Goal: Information Seeking & Learning: Learn about a topic

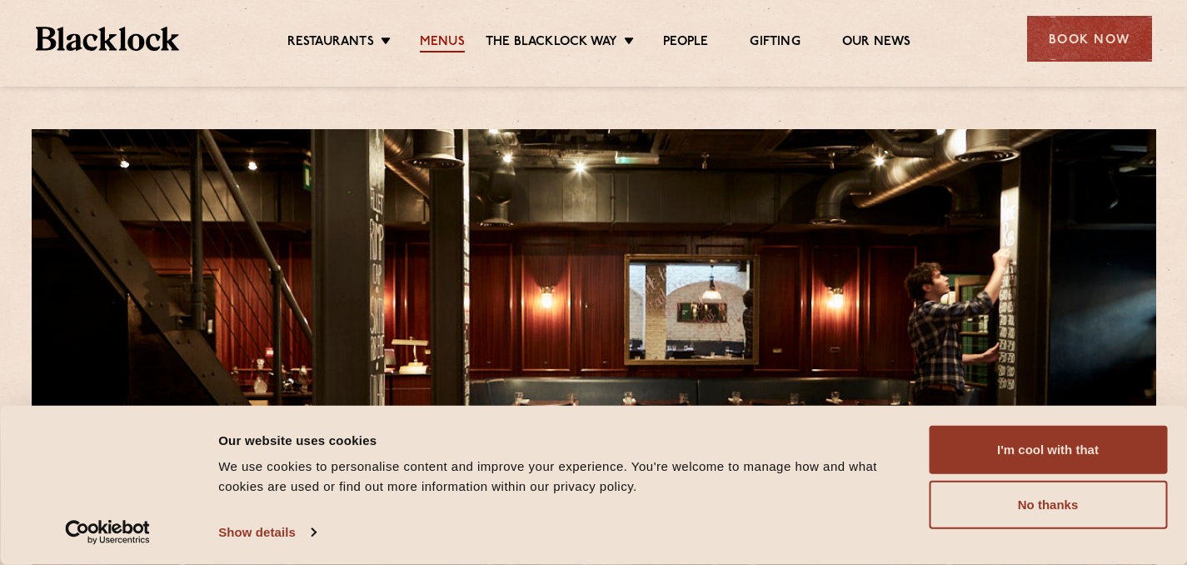
click at [462, 34] on link "Menus" at bounding box center [442, 43] width 45 height 18
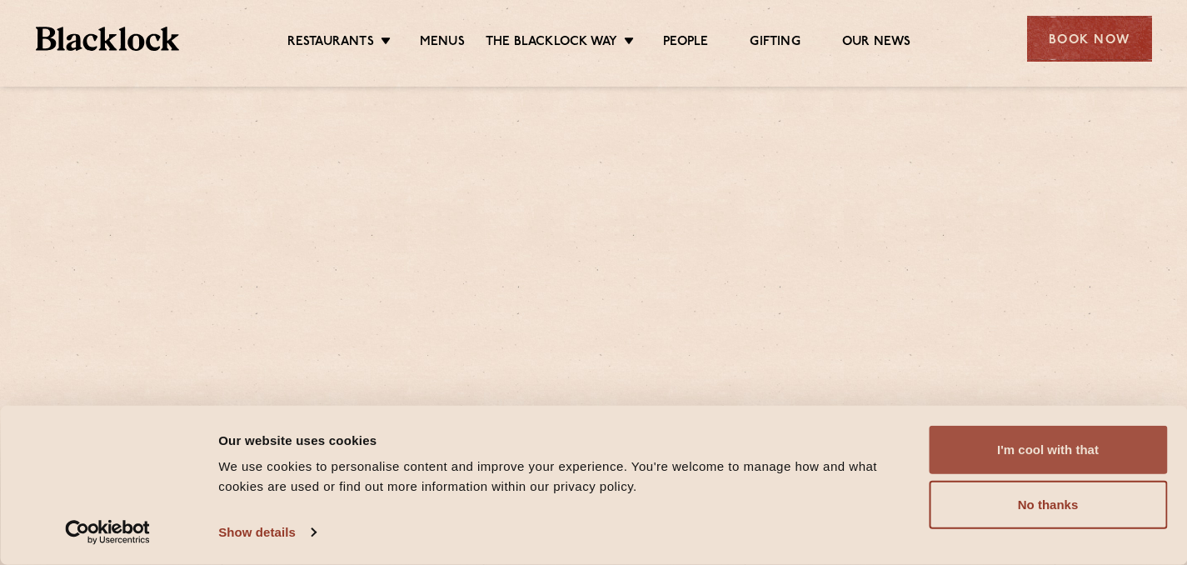
click at [1010, 454] on button "I'm cool with that" at bounding box center [1047, 450] width 238 height 48
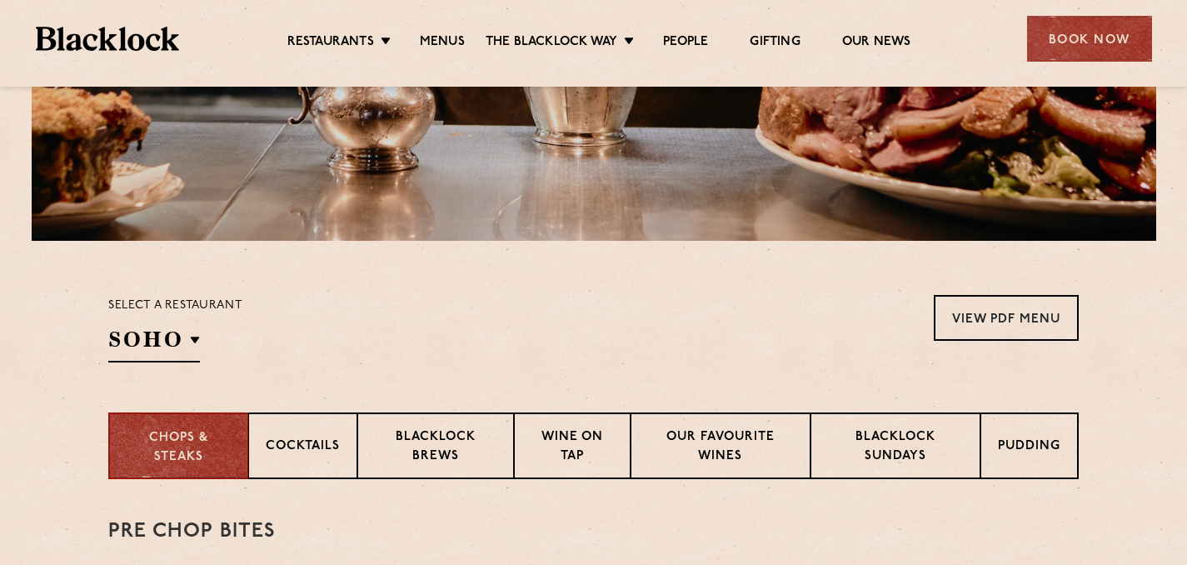
scroll to position [370, 0]
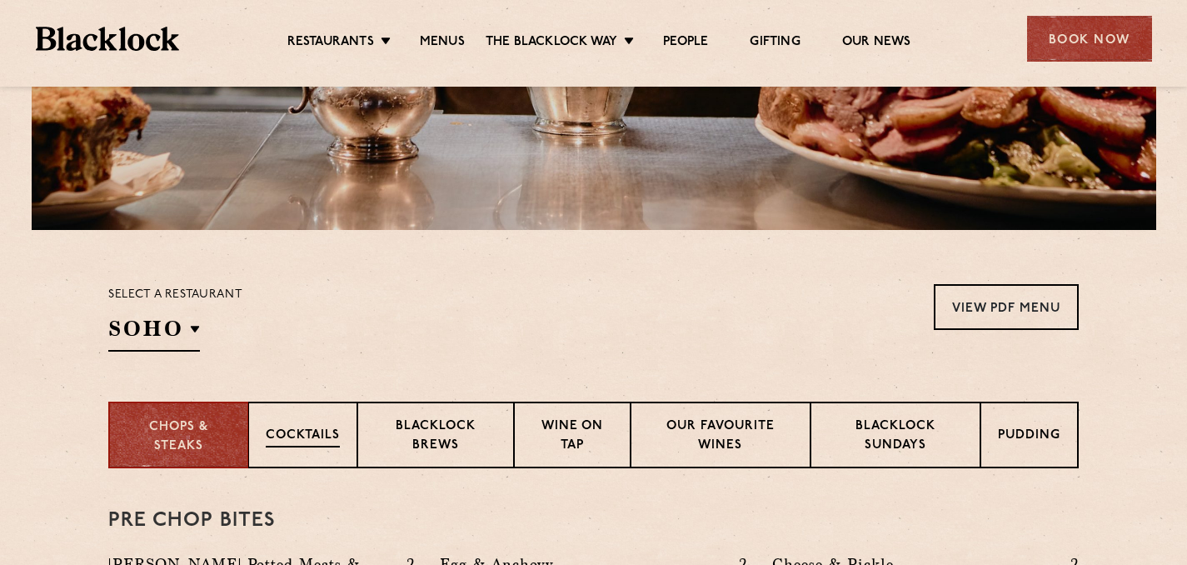
click at [332, 420] on div "Cocktails" at bounding box center [302, 434] width 109 height 67
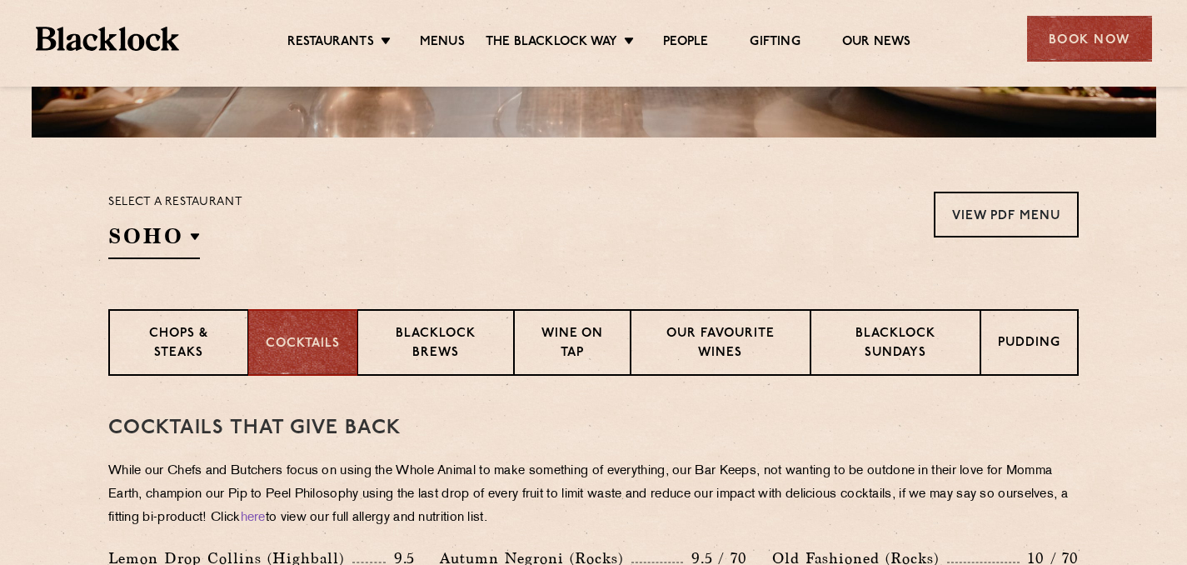
scroll to position [675, 0]
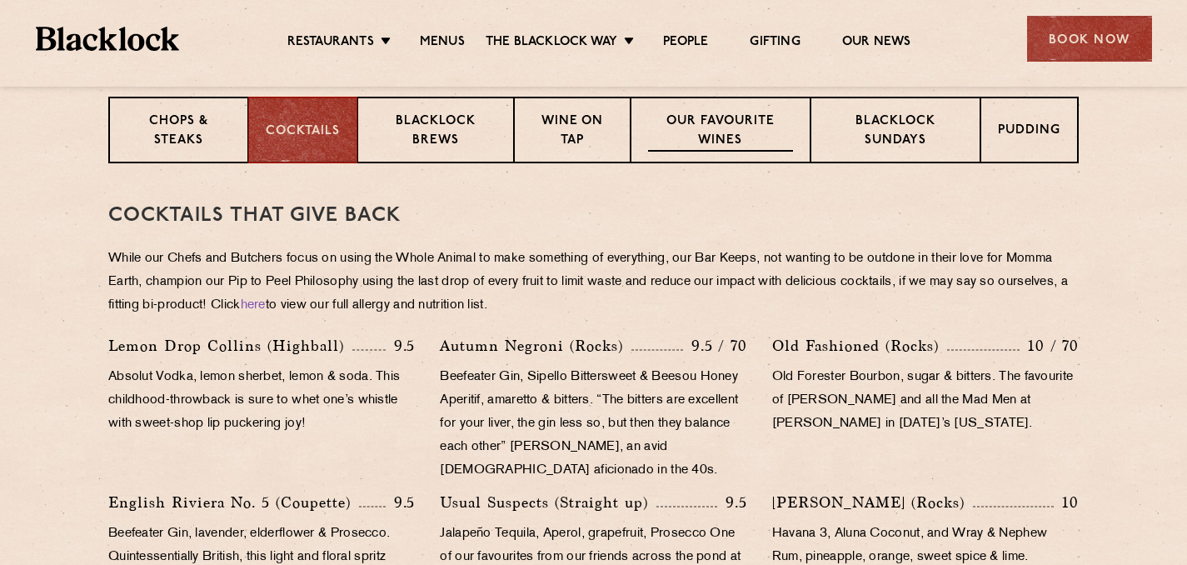
click at [764, 138] on p "Our favourite wines" at bounding box center [720, 131] width 144 height 39
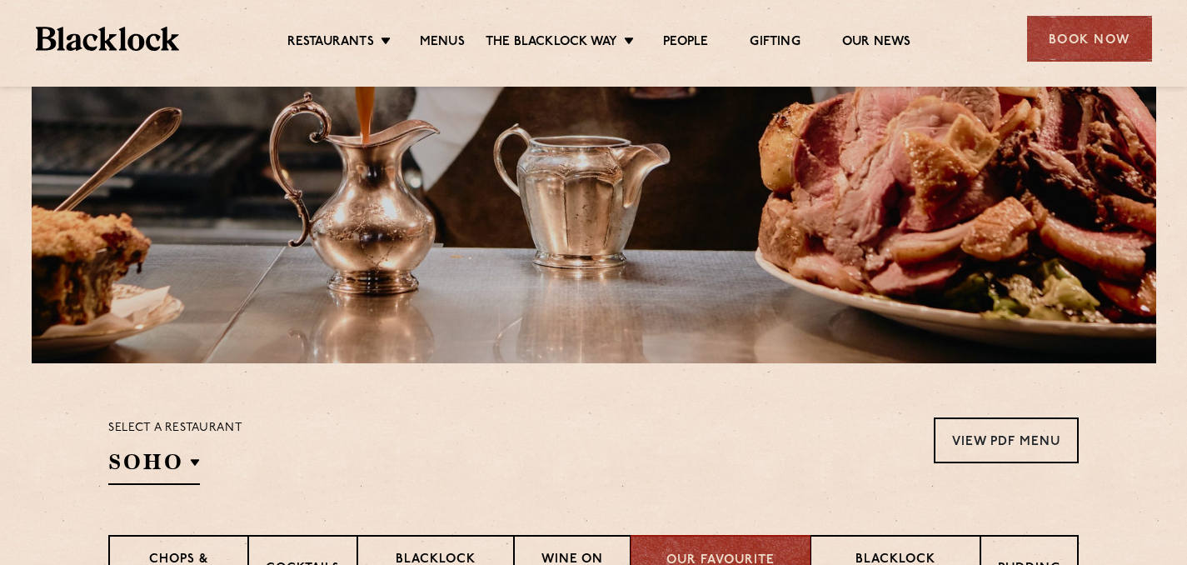
scroll to position [0, 0]
